Goal: Transaction & Acquisition: Purchase product/service

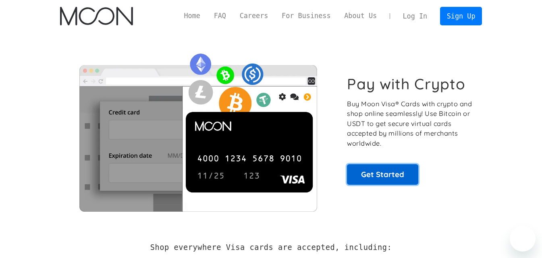
click at [379, 179] on link "Get Started" at bounding box center [382, 174] width 71 height 20
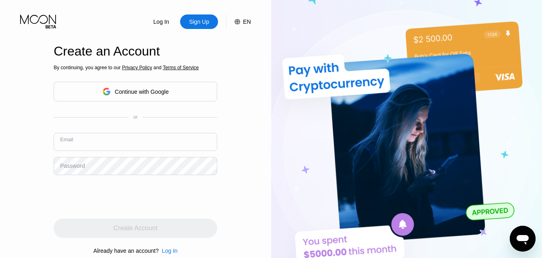
click at [120, 149] on input "text" at bounding box center [136, 142] width 164 height 18
type input "[EMAIL_ADDRESS][DOMAIN_NAME]"
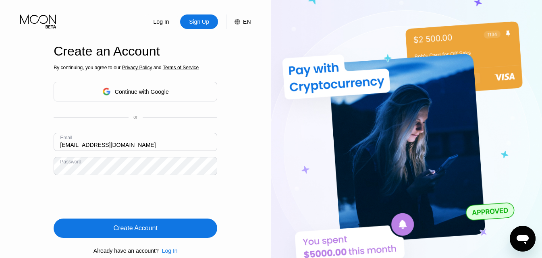
click at [126, 230] on div "Create Account" at bounding box center [136, 228] width 44 height 8
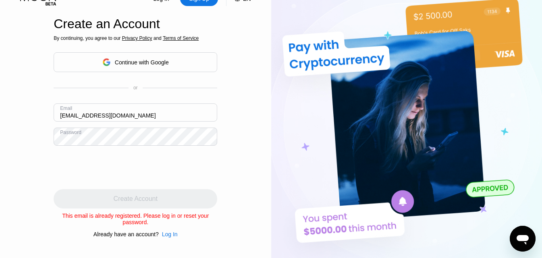
scroll to position [33, 0]
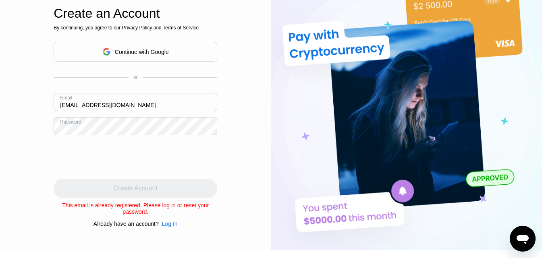
click at [169, 225] on div "Log In" at bounding box center [170, 224] width 16 height 6
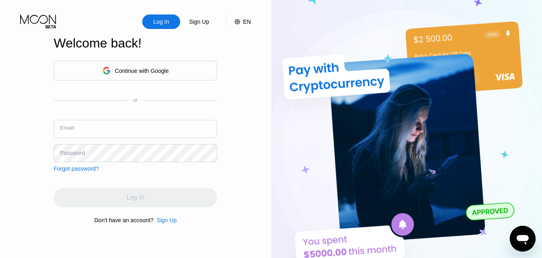
click at [99, 128] on input "text" at bounding box center [136, 129] width 164 height 18
type input "[EMAIL_ADDRESS][DOMAIN_NAME]"
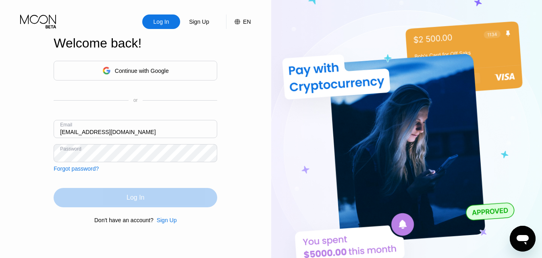
click at [86, 191] on div "Log In" at bounding box center [136, 197] width 164 height 19
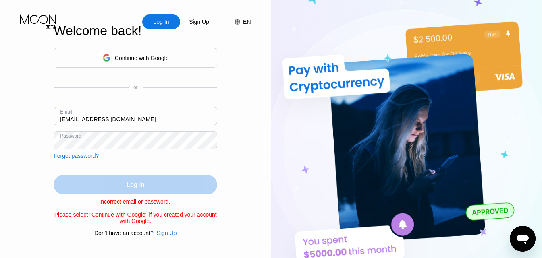
click at [123, 182] on div "Log In" at bounding box center [136, 184] width 164 height 19
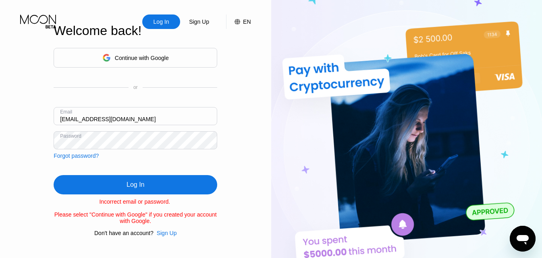
click at [123, 182] on div "Log In" at bounding box center [136, 184] width 164 height 19
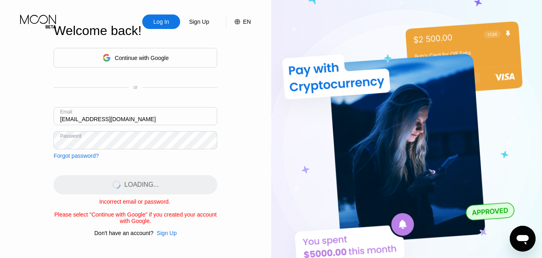
click at [89, 153] on div "Forgot password?" at bounding box center [76, 156] width 45 height 6
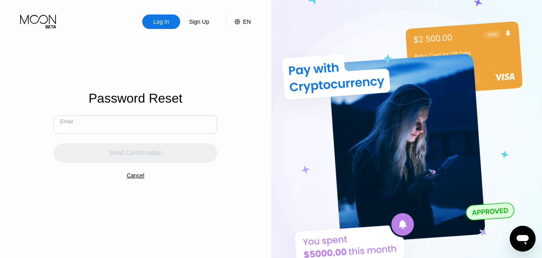
click at [110, 118] on input "text" at bounding box center [136, 125] width 164 height 18
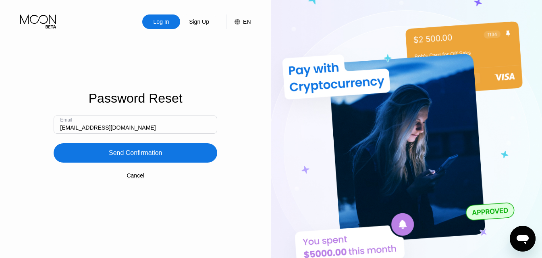
type input "[EMAIL_ADDRESS][DOMAIN_NAME]"
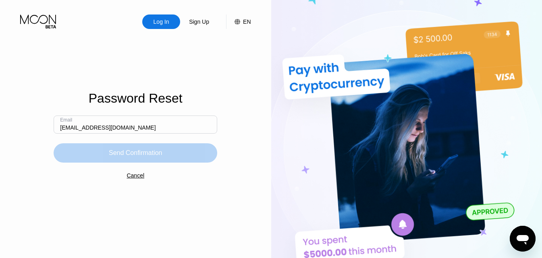
click at [129, 162] on div "Send Confirmation" at bounding box center [136, 152] width 164 height 19
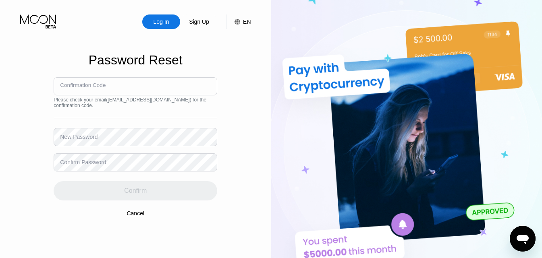
click at [153, 88] on input at bounding box center [136, 86] width 164 height 18
type input "261984"
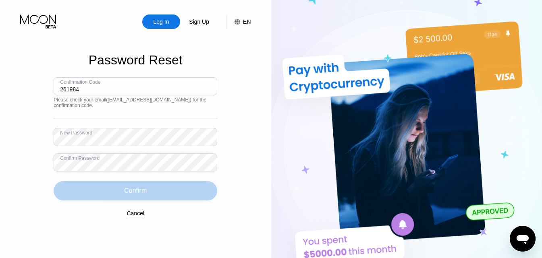
click at [118, 188] on div "Confirm" at bounding box center [136, 190] width 164 height 19
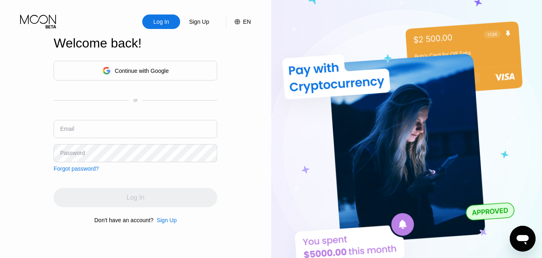
click at [121, 130] on input "text" at bounding box center [136, 129] width 164 height 18
type input "[EMAIL_ADDRESS][DOMAIN_NAME]"
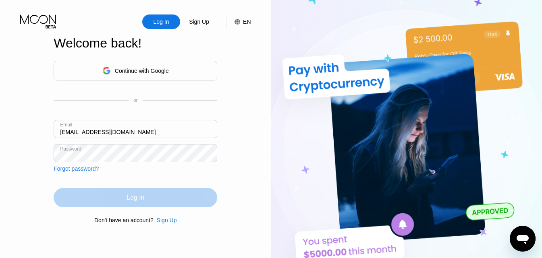
click at [132, 199] on div "Log In" at bounding box center [136, 198] width 18 height 8
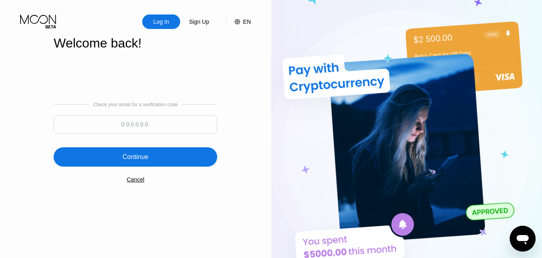
click at [166, 131] on input at bounding box center [136, 125] width 164 height 18
type input "435055"
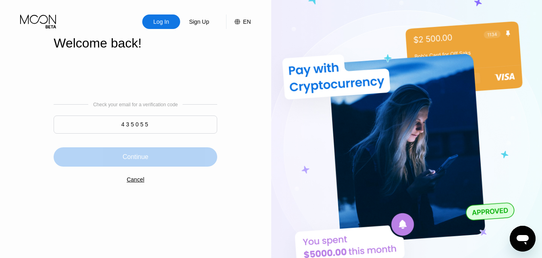
click at [153, 154] on div "Continue" at bounding box center [136, 156] width 164 height 19
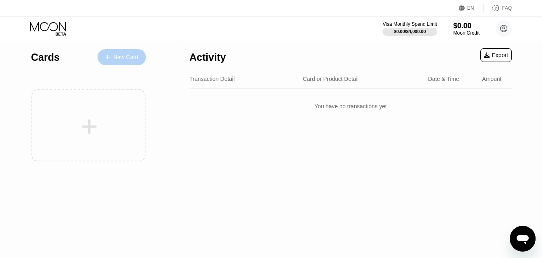
click at [135, 58] on div "New Card" at bounding box center [125, 57] width 25 height 7
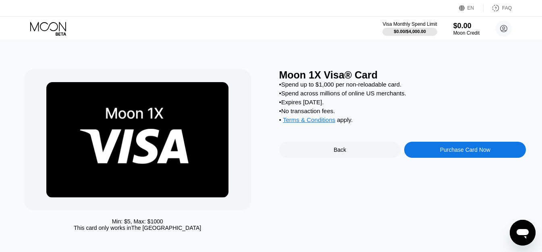
click at [295, 154] on div "Back" at bounding box center [340, 150] width 122 height 16
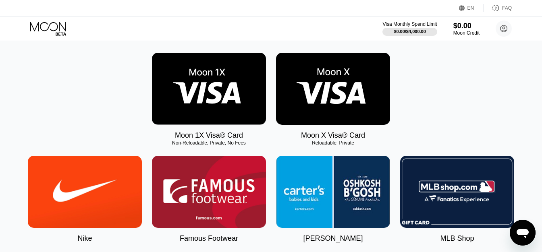
scroll to position [120, 0]
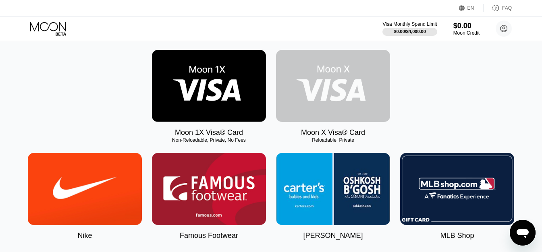
click at [335, 115] on img at bounding box center [333, 86] width 114 height 72
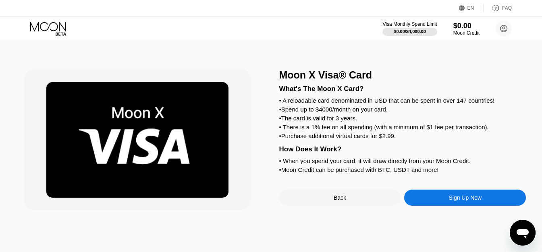
scroll to position [17, 0]
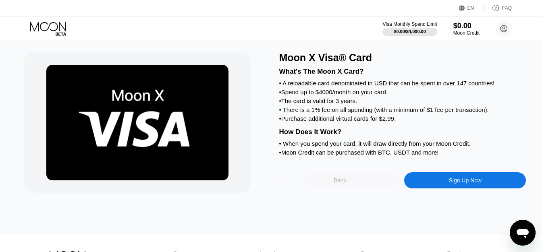
click at [372, 189] on div "Back" at bounding box center [340, 180] width 122 height 16
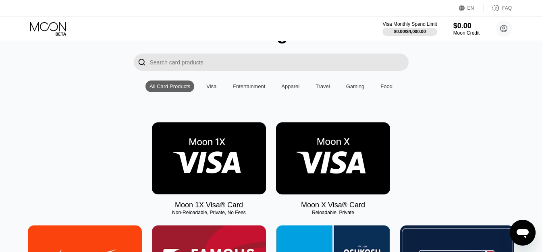
scroll to position [110, 0]
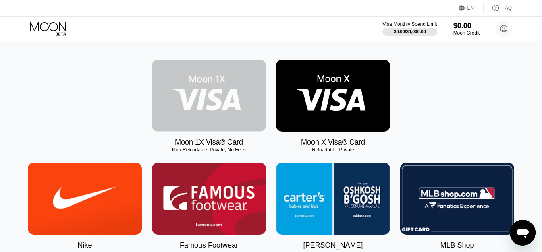
click at [216, 122] on img at bounding box center [209, 96] width 114 height 72
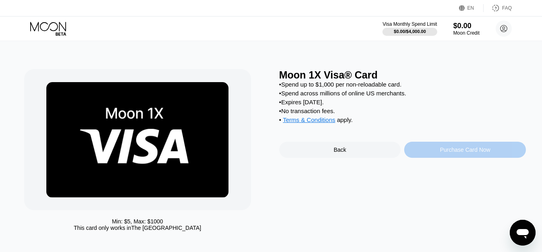
click at [456, 153] on div "Purchase Card Now" at bounding box center [465, 150] width 50 height 6
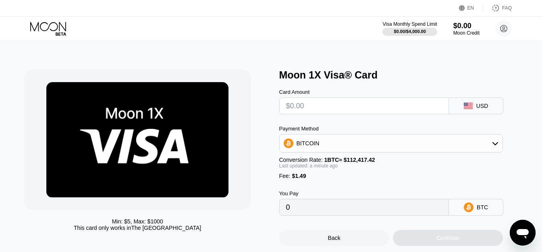
click at [354, 112] on input "text" at bounding box center [364, 106] width 156 height 16
click at [366, 158] on div "Payment Method BITCOIN Conversion Rate: 1 BTC ≈ $112,417.42 Last updated: a min…" at bounding box center [391, 153] width 224 height 54
click at [371, 152] on div "BITCOIN" at bounding box center [391, 143] width 223 height 16
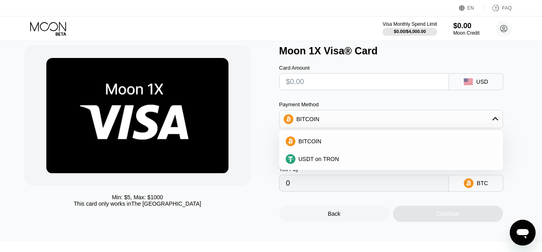
scroll to position [31, 0]
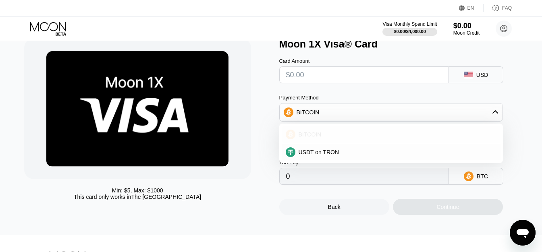
click at [366, 138] on div "BITCOIN" at bounding box center [395, 134] width 201 height 6
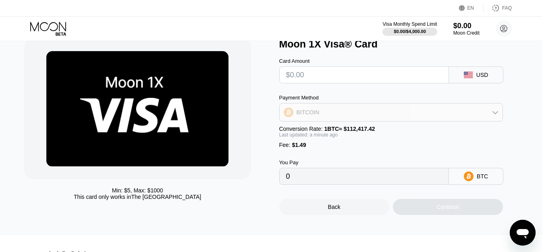
click at [359, 120] on div "BITCOIN" at bounding box center [391, 112] width 223 height 16
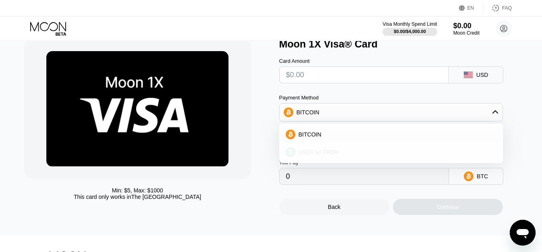
click at [355, 156] on div "USDT on TRON" at bounding box center [395, 152] width 201 height 6
type input "0.00"
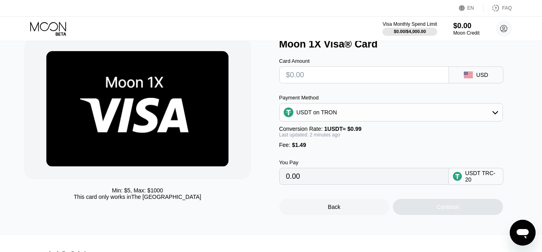
click at [339, 80] on input "text" at bounding box center [364, 75] width 156 height 16
type input "$4"
type input "5.55"
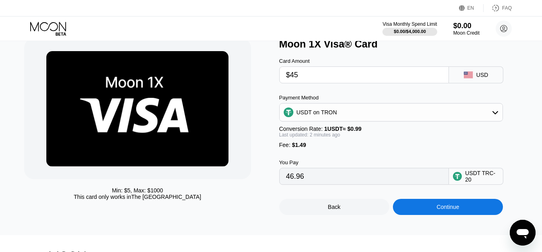
type input "$4"
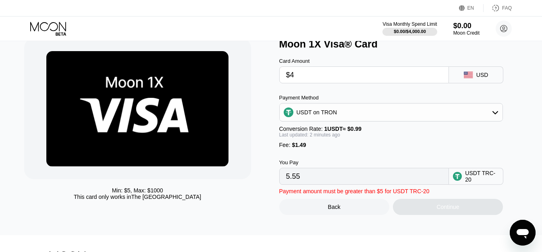
type input "5.55"
type input "$44"
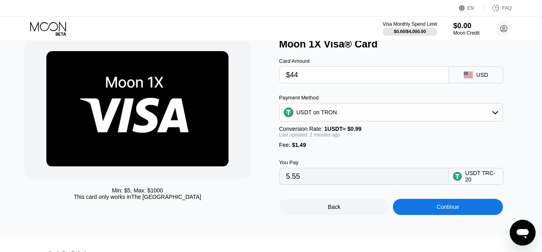
type input "45.95"
type input "$44"
click at [459, 207] on div "Continue" at bounding box center [448, 207] width 110 height 16
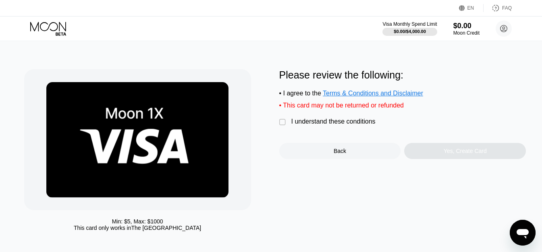
click at [278, 125] on div "Min: $ 5 , Max: $ 1000 This card only works in The United States Please review …" at bounding box center [271, 152] width 494 height 166
click at [280, 127] on div "" at bounding box center [283, 122] width 8 height 8
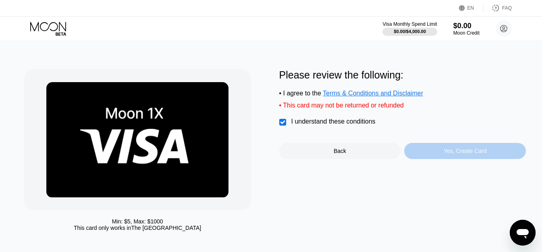
click at [458, 159] on div "Yes, Create Card" at bounding box center [465, 151] width 122 height 16
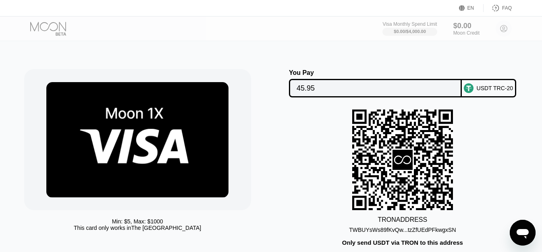
click at [421, 231] on div "TWBUYsWs89fKvQw...tzZfUEdPFkwgxSN" at bounding box center [402, 230] width 107 height 6
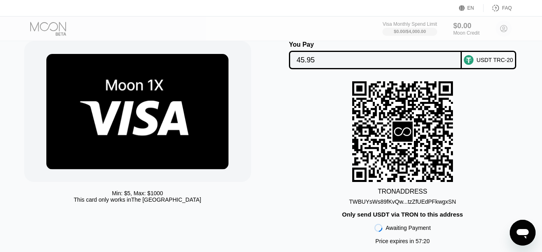
scroll to position [36, 0]
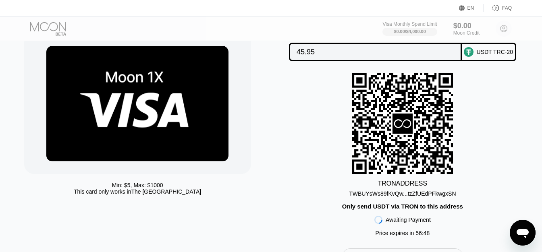
scroll to position [36, 0]
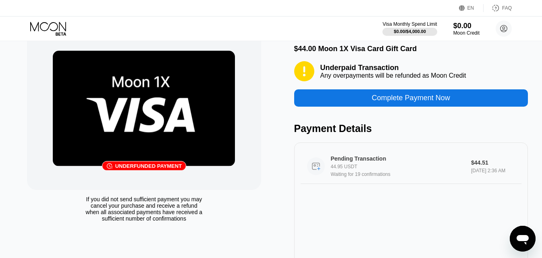
scroll to position [23, 0]
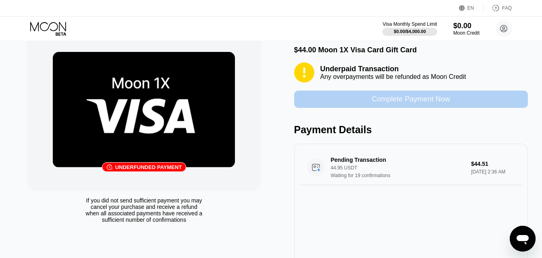
click at [422, 102] on div "Complete Payment Now" at bounding box center [411, 99] width 78 height 9
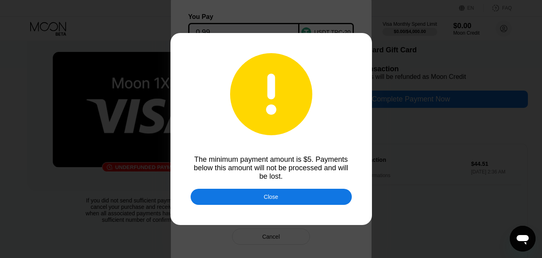
click at [277, 198] on div "Close" at bounding box center [271, 197] width 15 height 6
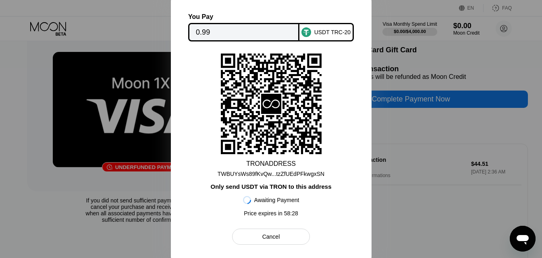
scroll to position [23, 0]
click at [303, 174] on div "TWBUYsWs89fKvQw...tzZfUEdPFkwgxSN" at bounding box center [271, 174] width 107 height 6
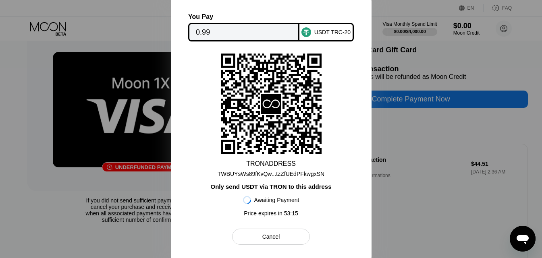
click at [328, 129] on div "TRON ADDRESS TWBUYsWs89fKvQw...tzZfUEdPFkwgxSN Only send USDT via TRON to this …" at bounding box center [271, 137] width 159 height 167
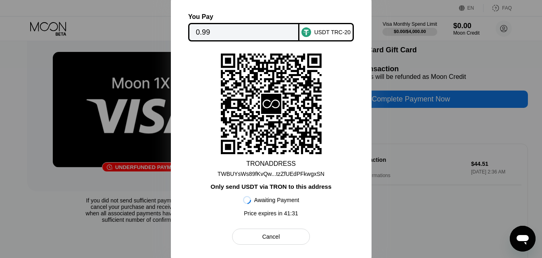
click at [314, 172] on div "TWBUYsWs89fKvQw...tzZfUEdPFkwgxSN" at bounding box center [271, 174] width 107 height 6
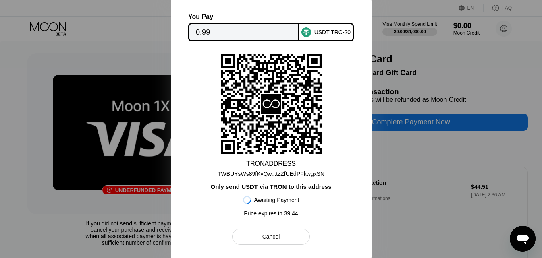
scroll to position [23, 0]
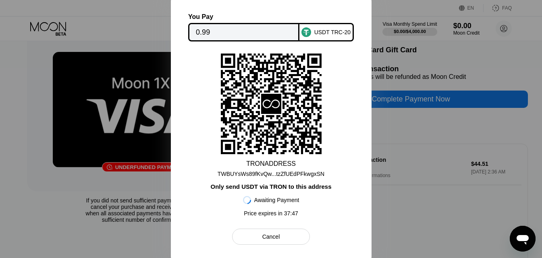
scroll to position [23, 0]
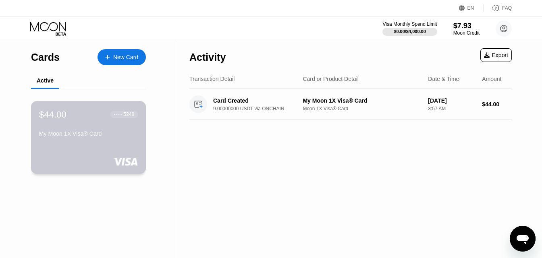
click at [98, 134] on div "My Moon 1X Visa® Card" at bounding box center [88, 134] width 99 height 6
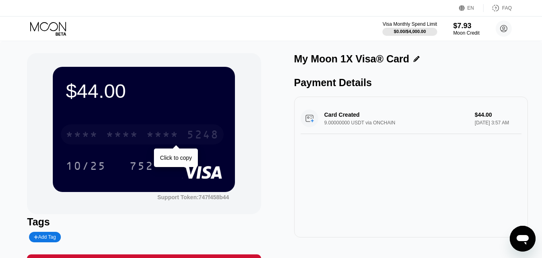
click at [111, 135] on div "* * * *" at bounding box center [122, 135] width 32 height 13
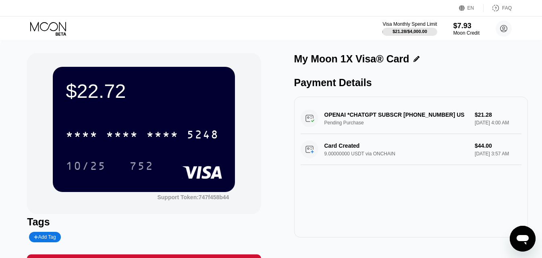
click at [95, 97] on div "$22.72" at bounding box center [144, 91] width 156 height 23
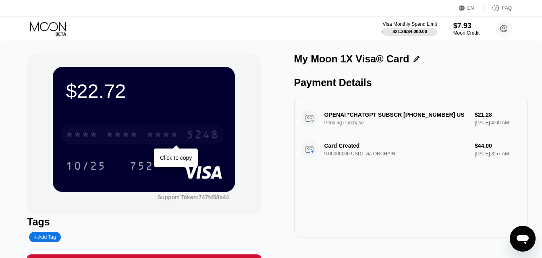
click at [125, 131] on div "* * * *" at bounding box center [122, 135] width 32 height 13
